Goal: Ask a question: Seek information or help from site administrators or community

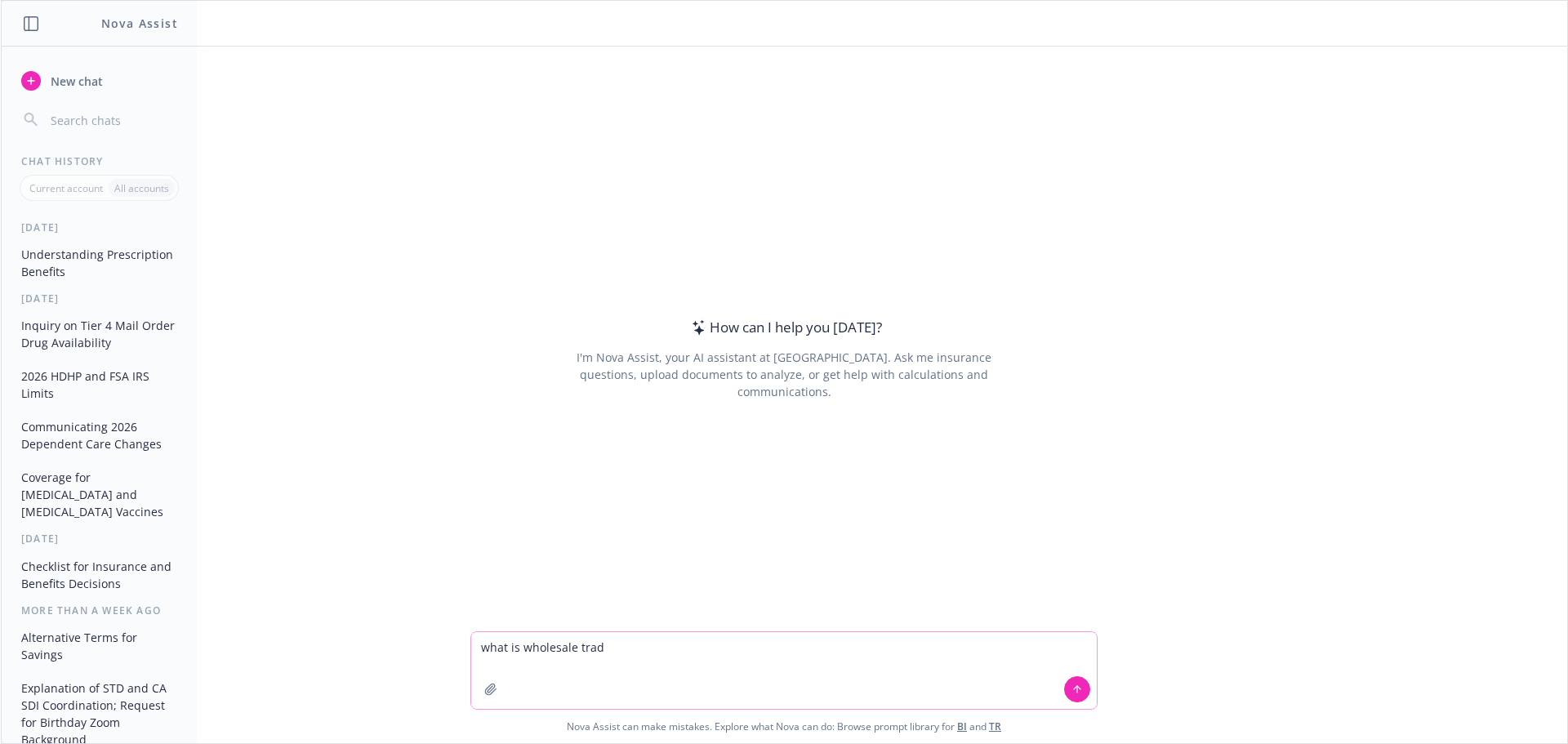
type textarea "what is wholesale trade"
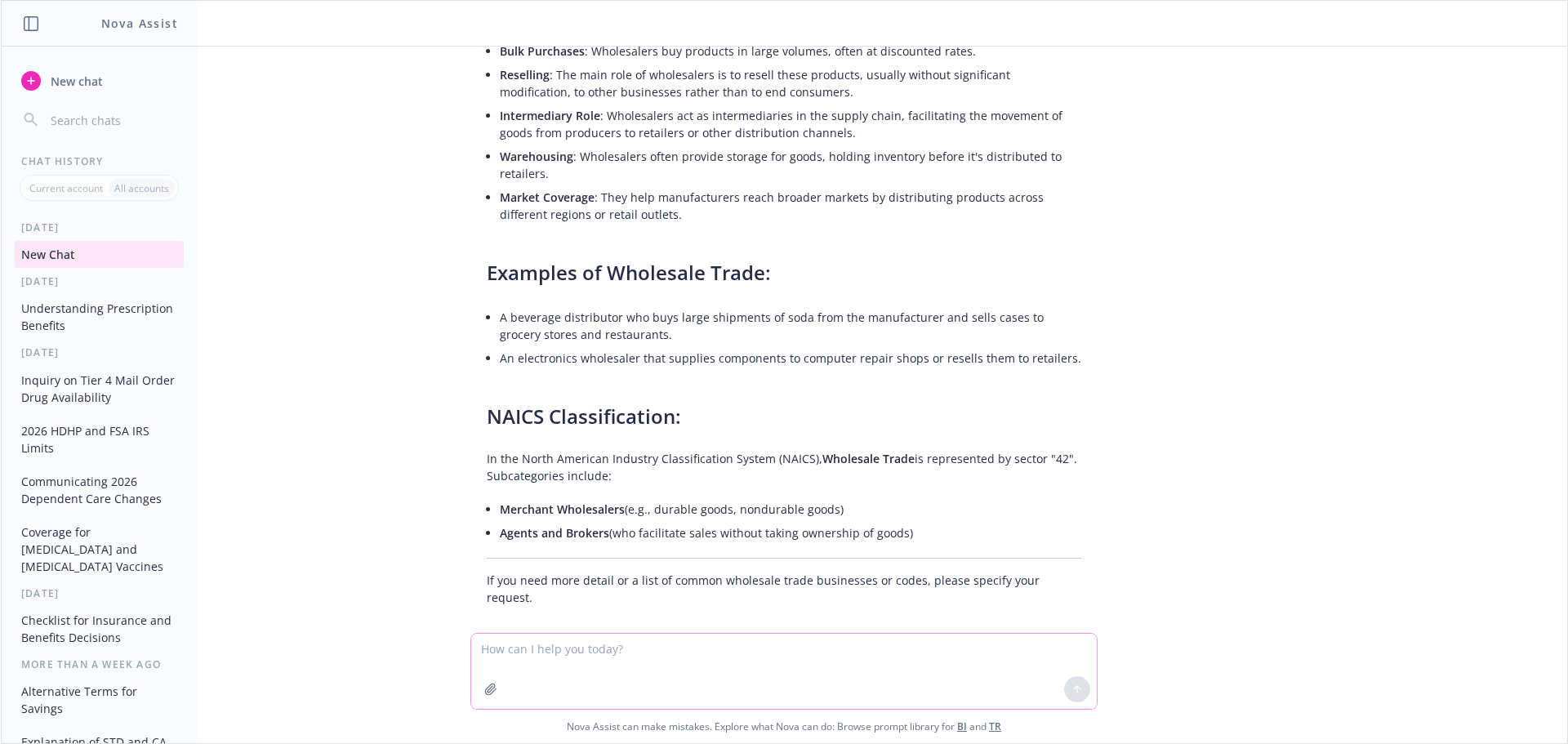
scroll to position [210, 0]
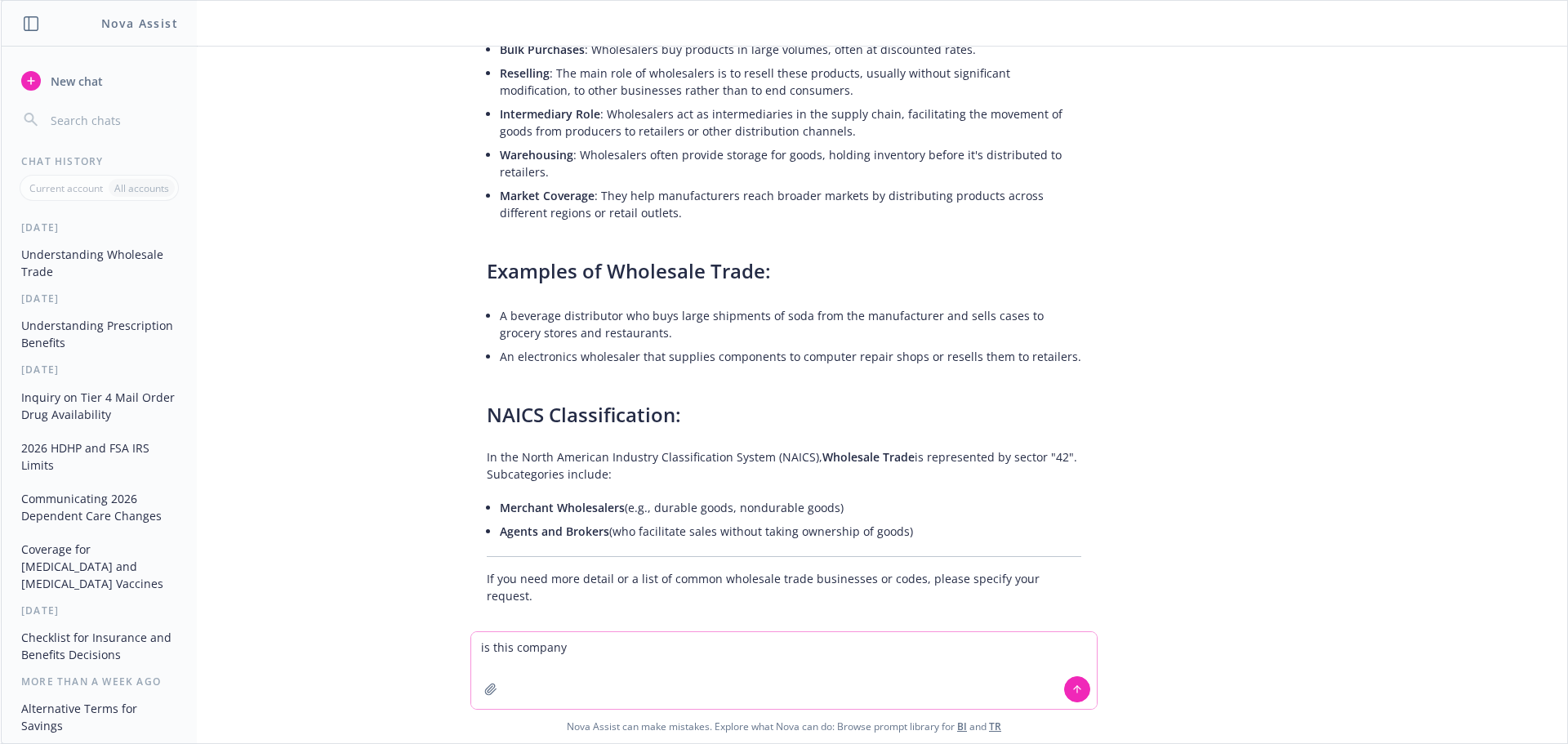
paste textarea "[URL][DOMAIN_NAME]"
type textarea "is this company [URL][DOMAIN_NAME] wholesale trade"
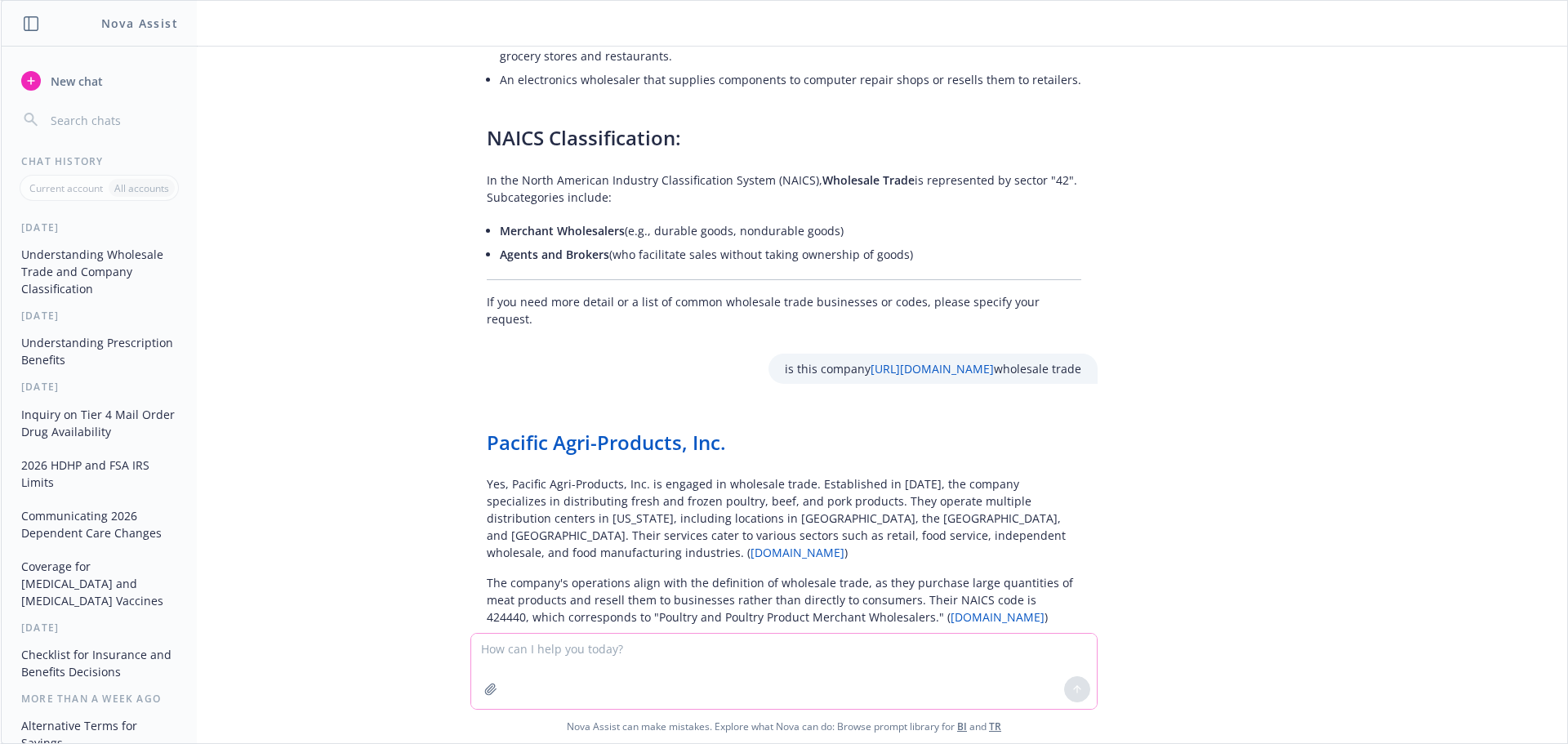
scroll to position [508, 0]
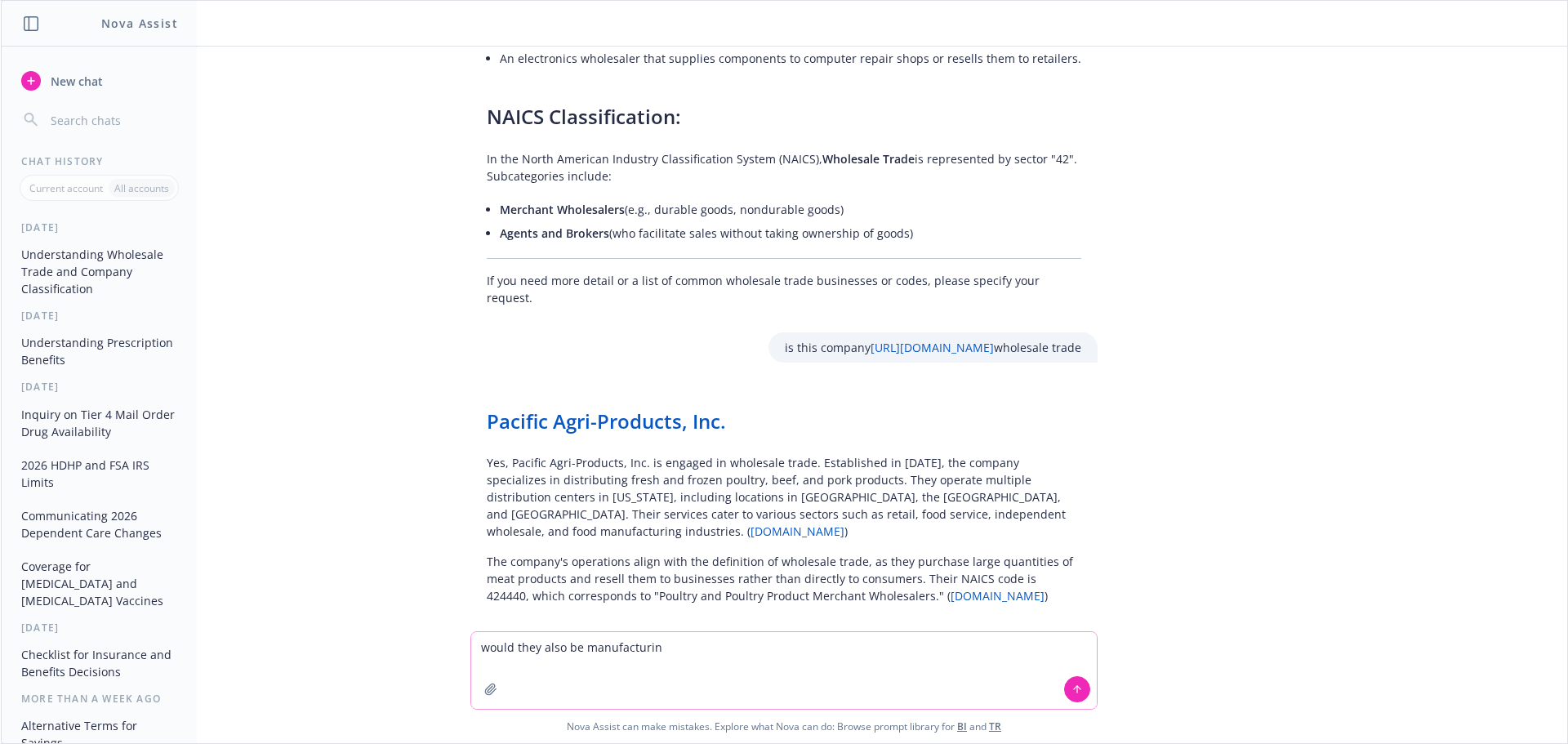
type textarea "would they also be manufacturing"
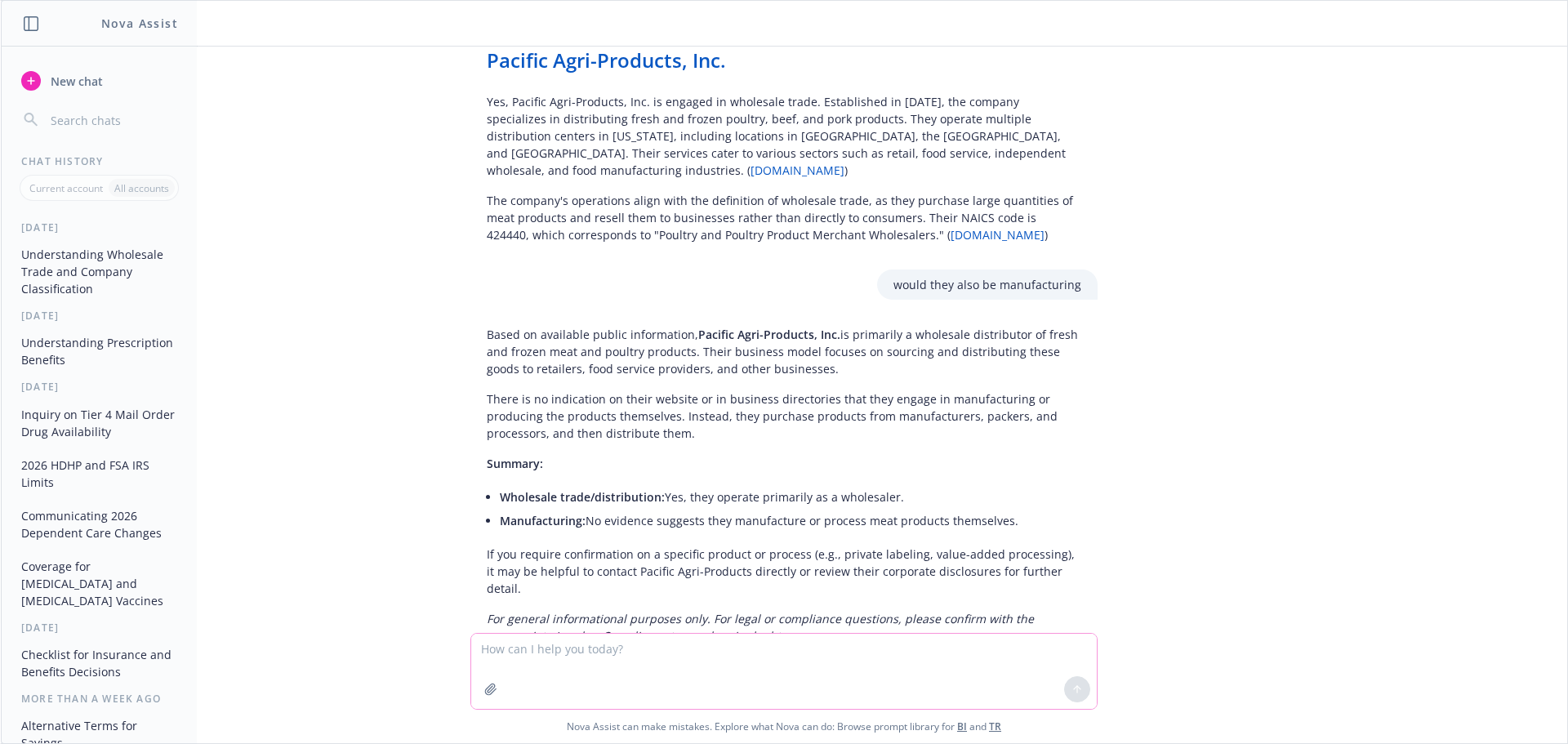
scroll to position [893, 0]
